Goal: Transaction & Acquisition: Download file/media

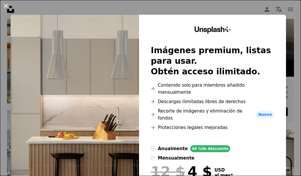
click at [7, 6] on button "An X shape" at bounding box center [5, 5] width 7 height 7
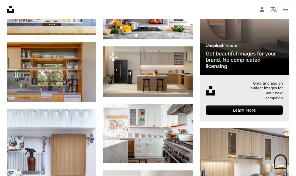
scroll to position [147, 0]
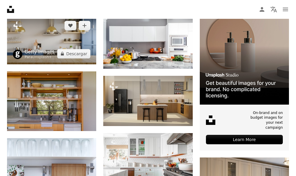
click at [50, 51] on link "Getty Images" at bounding box center [40, 52] width 30 height 6
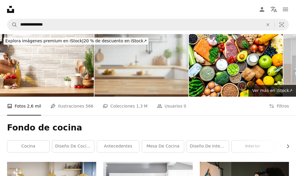
click at [166, 71] on img at bounding box center [142, 65] width 94 height 63
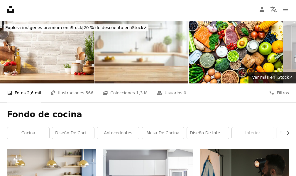
scroll to position [29, 0]
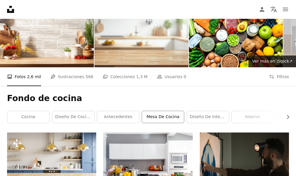
click at [168, 118] on link "mesa de cocina" at bounding box center [163, 117] width 42 height 12
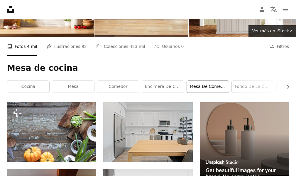
scroll to position [59, 0]
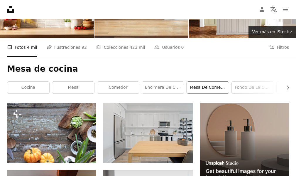
click at [202, 86] on link "mesa de comedor" at bounding box center [208, 88] width 42 height 12
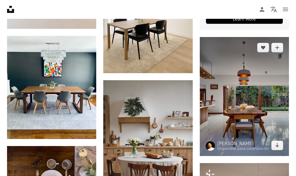
scroll to position [294, 0]
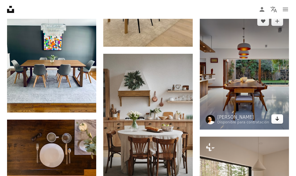
click at [281, 118] on link "Arrow pointing down" at bounding box center [278, 118] width 12 height 9
